Goal: Information Seeking & Learning: Check status

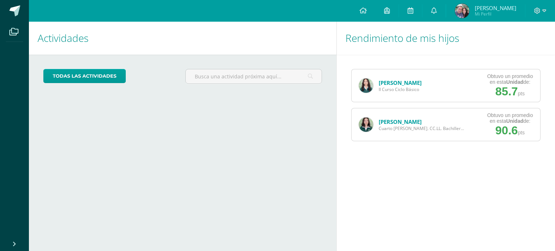
click at [404, 121] on link "[PERSON_NAME]" at bounding box center [400, 121] width 43 height 7
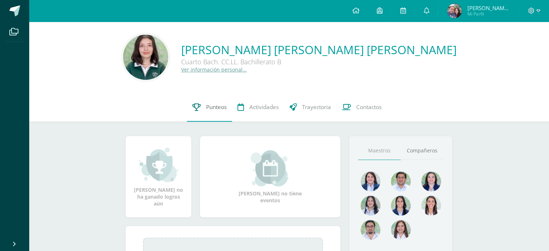
click at [207, 108] on span "Punteos" at bounding box center [216, 107] width 21 height 8
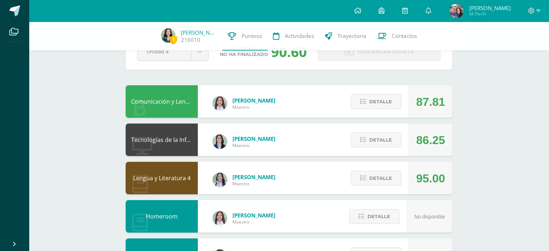
scroll to position [29, 0]
click at [366, 140] on icon at bounding box center [363, 140] width 6 height 6
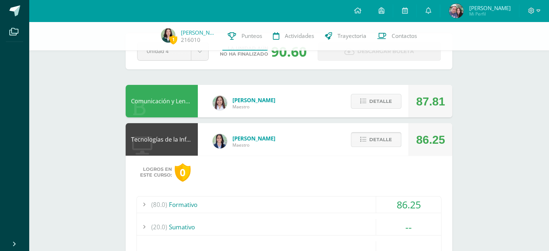
scroll to position [95, 0]
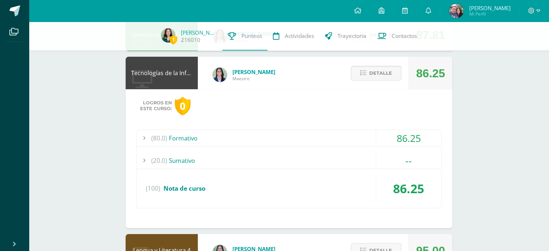
click at [341, 133] on div "(80.0) Formativo" at bounding box center [289, 138] width 304 height 16
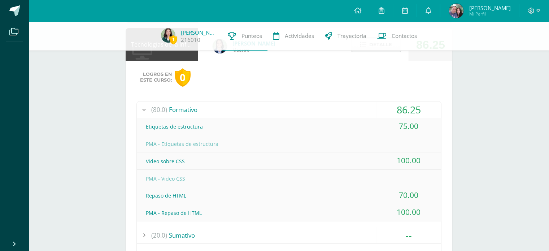
scroll to position [118, 0]
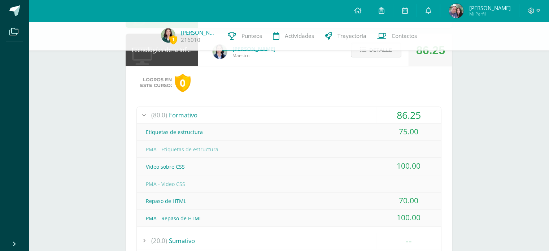
click at [376, 55] on span "Detalle" at bounding box center [380, 49] width 23 height 13
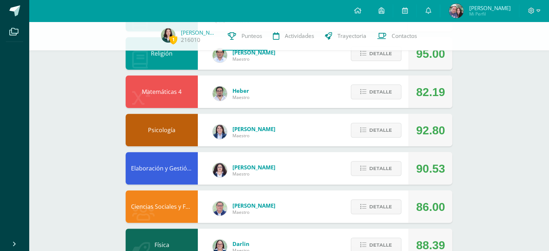
scroll to position [233, 0]
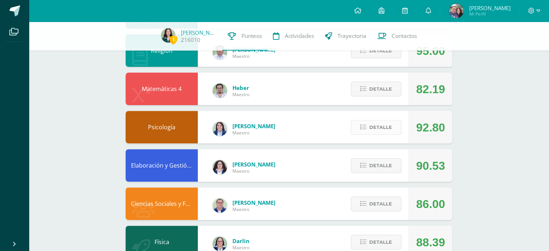
click at [364, 122] on button "Detalle" at bounding box center [376, 127] width 51 height 15
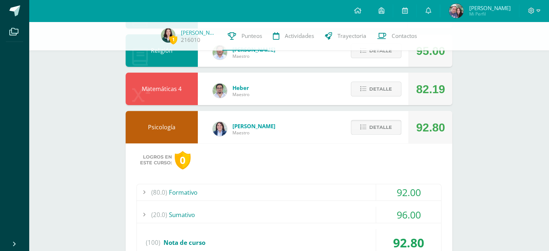
scroll to position [274, 0]
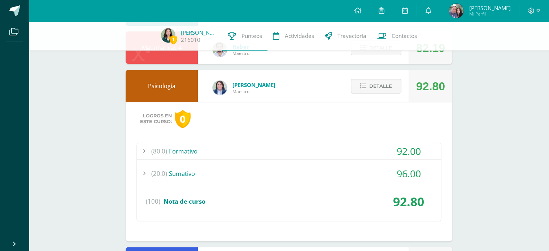
click at [325, 164] on div "(80.0) Formativo 92.00 Ejercicio comparación de Teorías de la personalidad 92.00" at bounding box center [289, 182] width 305 height 79
click at [327, 152] on div "(80.0) Formativo" at bounding box center [289, 151] width 304 height 16
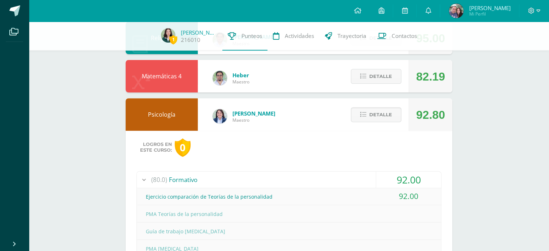
scroll to position [245, 0]
click at [365, 121] on button "Detalle" at bounding box center [376, 115] width 51 height 15
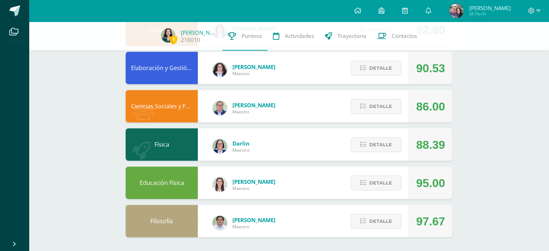
scroll to position [331, 0]
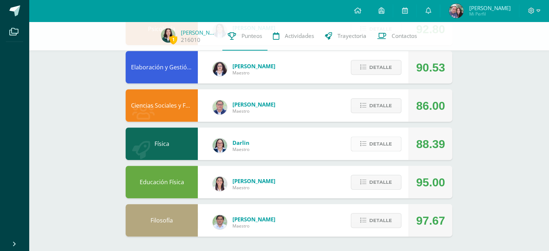
click at [366, 144] on icon at bounding box center [363, 144] width 6 height 6
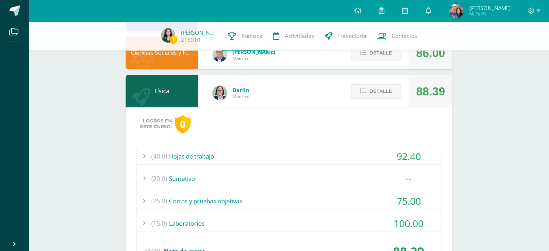
scroll to position [386, 0]
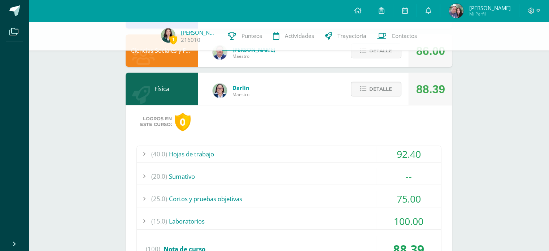
click at [345, 151] on div "(40.0) Hojas de trabajo" at bounding box center [289, 154] width 304 height 16
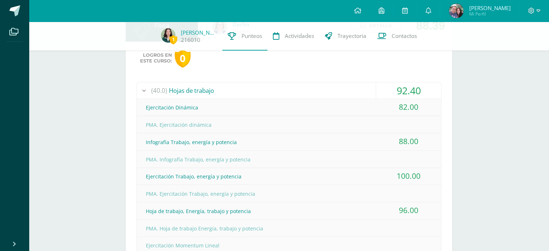
scroll to position [449, 0]
click at [360, 92] on div "(40.0) Hojas de trabajo" at bounding box center [289, 90] width 304 height 16
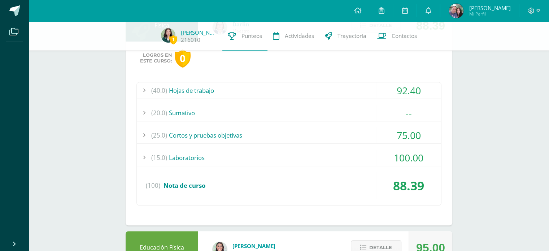
click at [347, 140] on div "(25.0) Cortos y pruebas objetivas" at bounding box center [289, 135] width 304 height 16
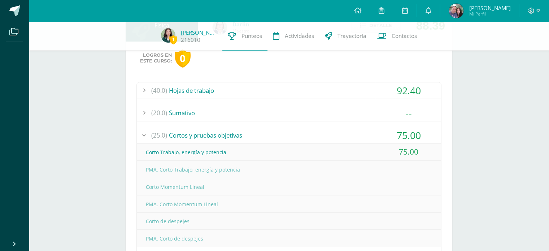
click at [347, 140] on div "(25.0) Cortos y pruebas objetivas" at bounding box center [289, 135] width 304 height 16
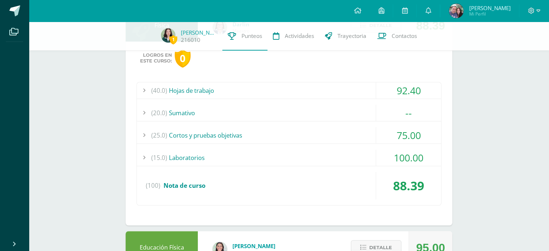
click at [343, 153] on div "(15.0) Laboratorios" at bounding box center [289, 158] width 304 height 16
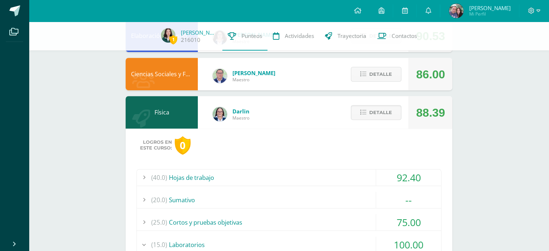
scroll to position [362, 0]
click at [377, 118] on span "Detalle" at bounding box center [380, 112] width 23 height 13
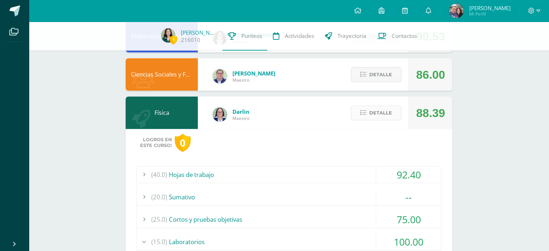
scroll to position [331, 0]
